Goal: Find specific page/section: Find specific page/section

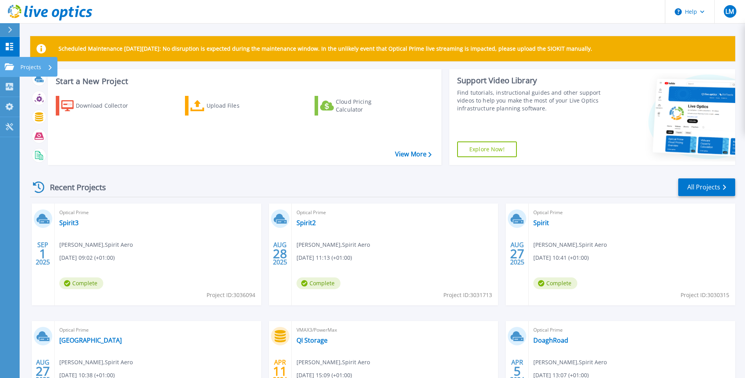
click at [27, 66] on p "Projects" at bounding box center [30, 67] width 21 height 20
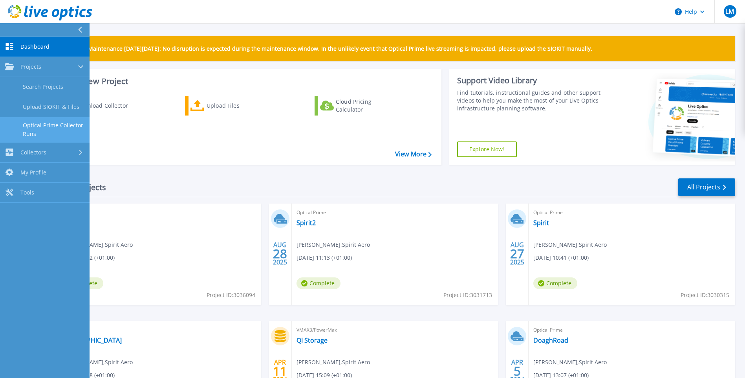
click at [48, 120] on link "Optical Prime Collector Runs" at bounding box center [44, 129] width 89 height 25
